Goal: Information Seeking & Learning: Learn about a topic

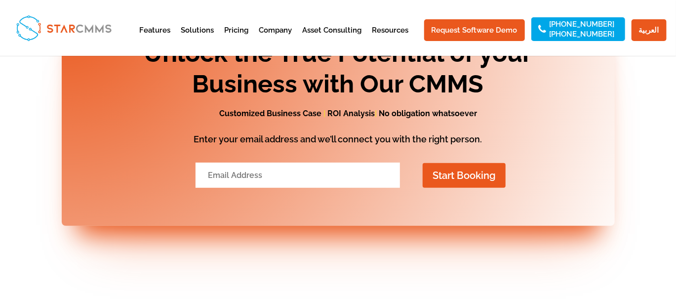
scroll to position [3821, 0]
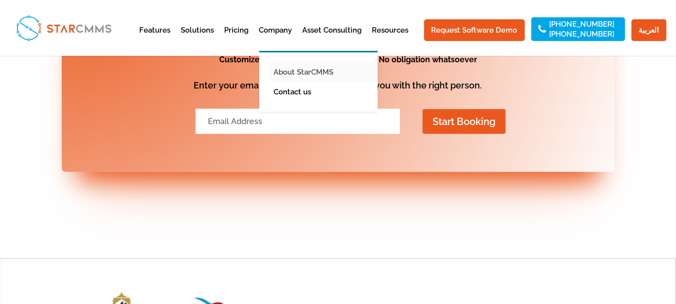
click at [338, 68] on link "About StarCMMS" at bounding box center [326, 72] width 114 height 20
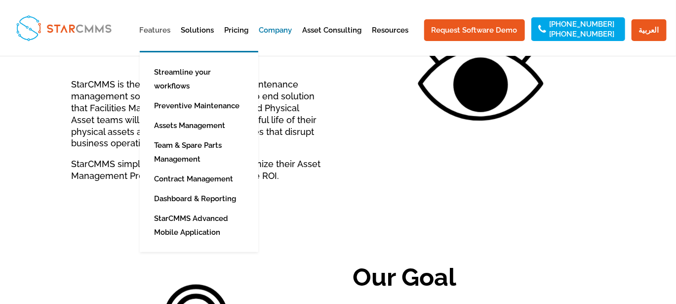
scroll to position [494, 0]
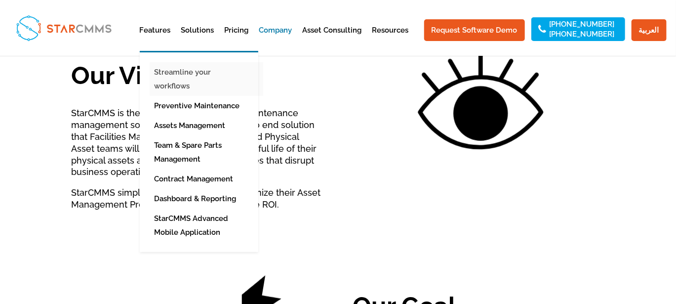
click at [243, 74] on link "Streamline your workflows" at bounding box center [207, 79] width 114 height 34
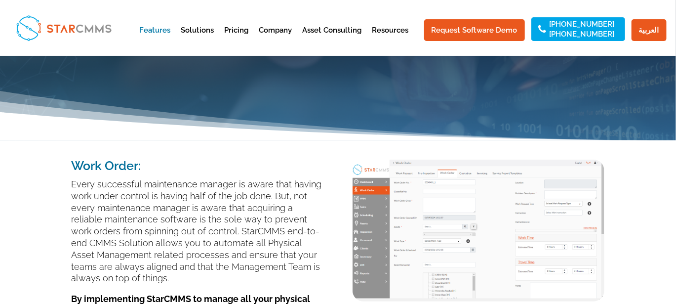
scroll to position [148, 0]
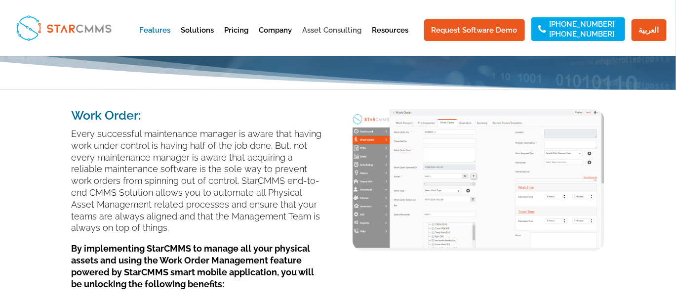
click at [356, 27] on link "Asset Consulting" at bounding box center [332, 39] width 59 height 24
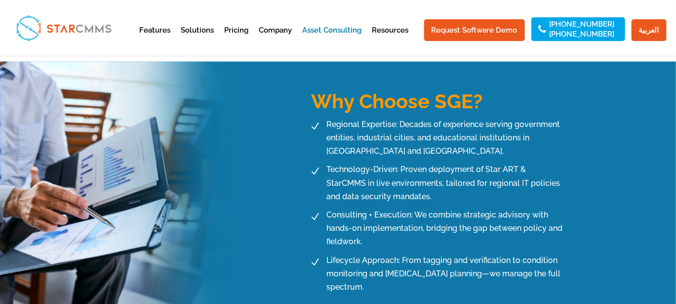
scroll to position [477, 0]
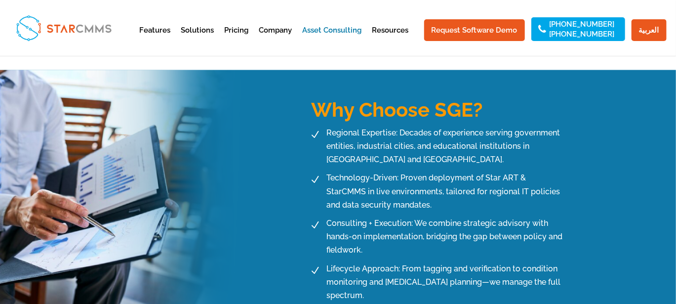
click at [352, 126] on span "Regional Expertise: Decades of experience serving government entities, industri…" at bounding box center [445, 146] width 242 height 41
drag, startPoint x: 394, startPoint y: 121, endPoint x: 318, endPoint y: 120, distance: 75.6
click at [318, 126] on li "N Regional Expertise: Decades of experience serving government entities, indust…" at bounding box center [435, 146] width 259 height 41
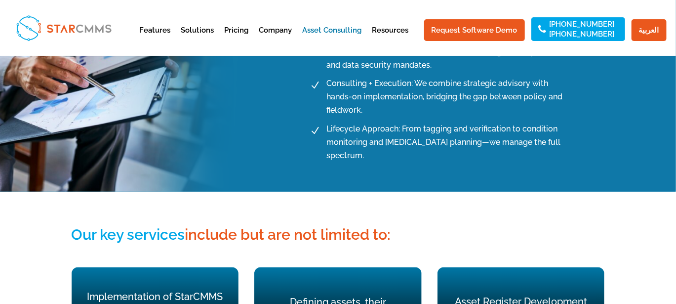
scroll to position [609, 0]
